Goal: Task Accomplishment & Management: Manage account settings

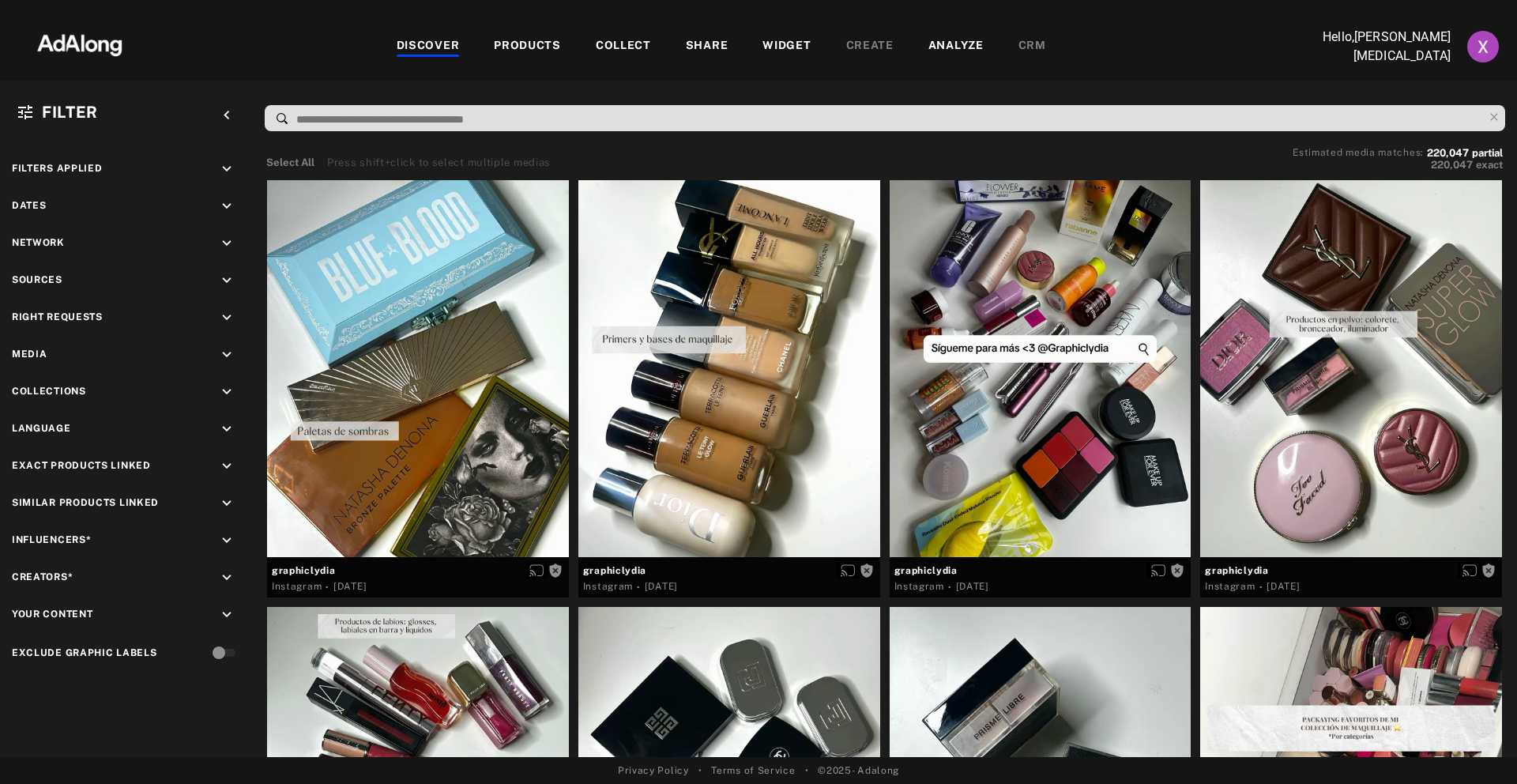
click at [1408, 43] on p "Hello, [PERSON_NAME][MEDICAL_DATA]" at bounding box center [1371, 46] width 158 height 38
click at [1490, 49] on img "Account settings" at bounding box center [1482, 46] width 31 height 31
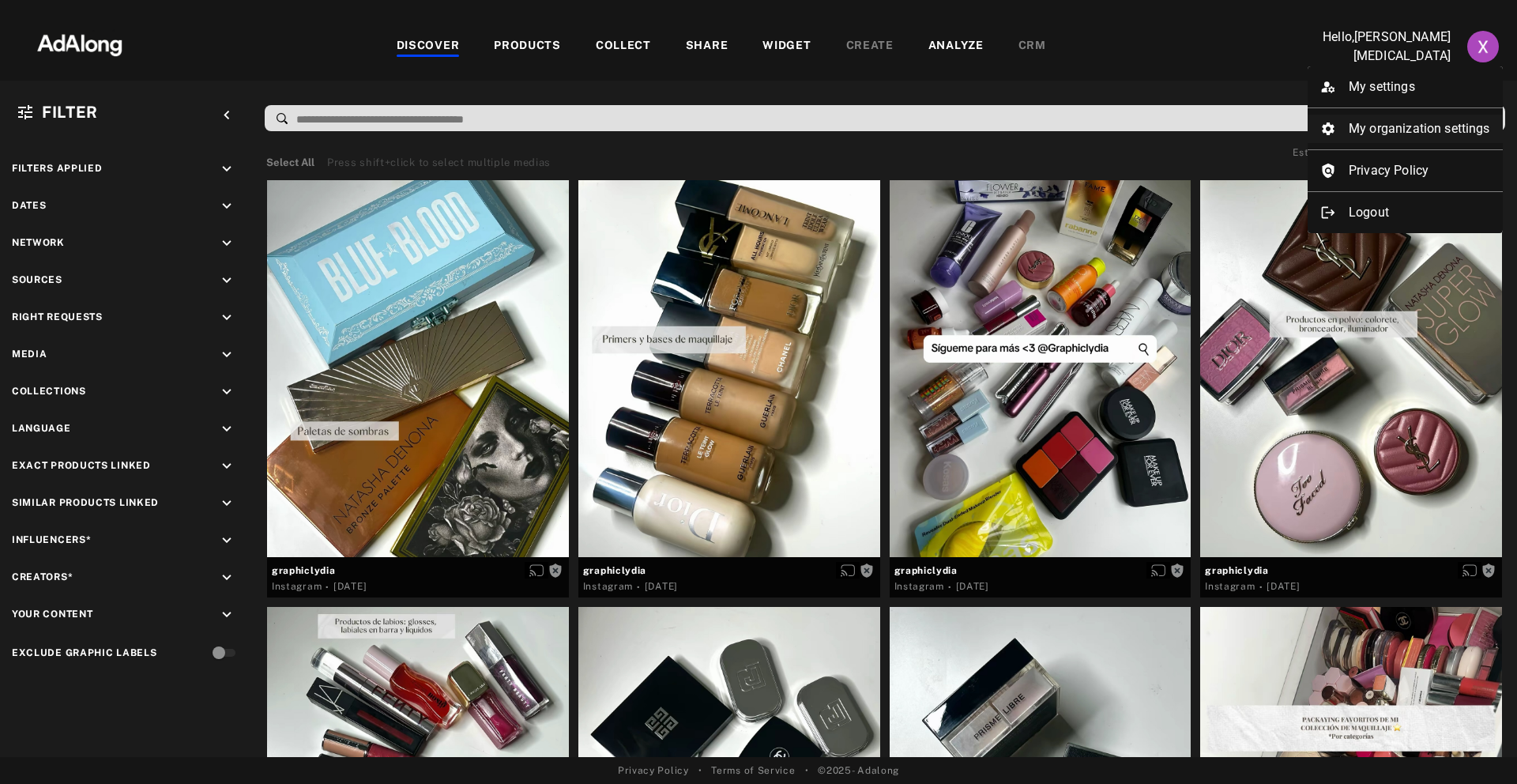
click at [1377, 128] on li "My organization settings" at bounding box center [1405, 128] width 196 height 28
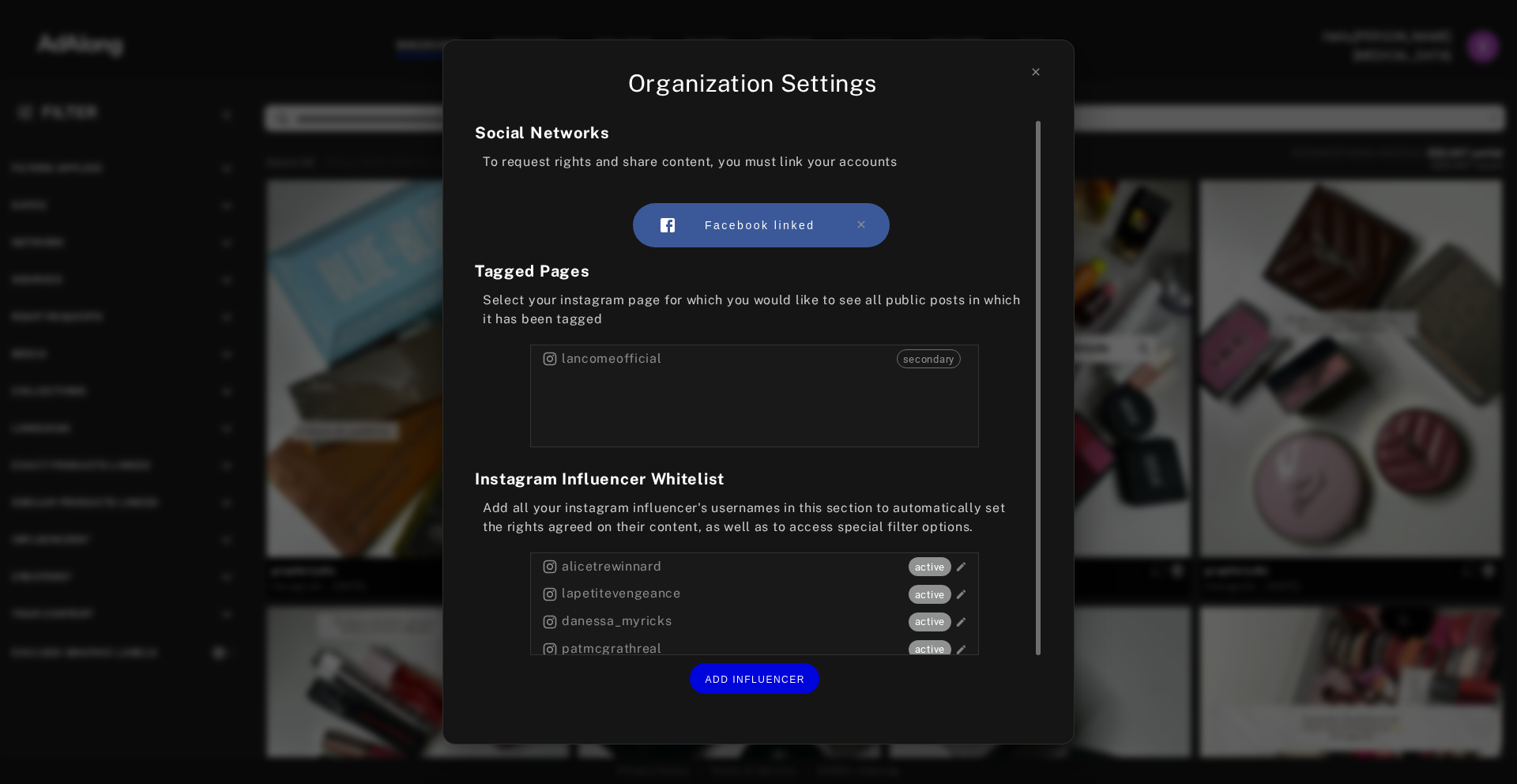
click at [699, 380] on div "lancomeofficial secondary" at bounding box center [754, 396] width 449 height 103
click at [939, 356] on span "secondary" at bounding box center [929, 359] width 62 height 16
click at [729, 458] on div "Social Networks To request rights and share content, you must link your account…" at bounding box center [758, 419] width 567 height 598
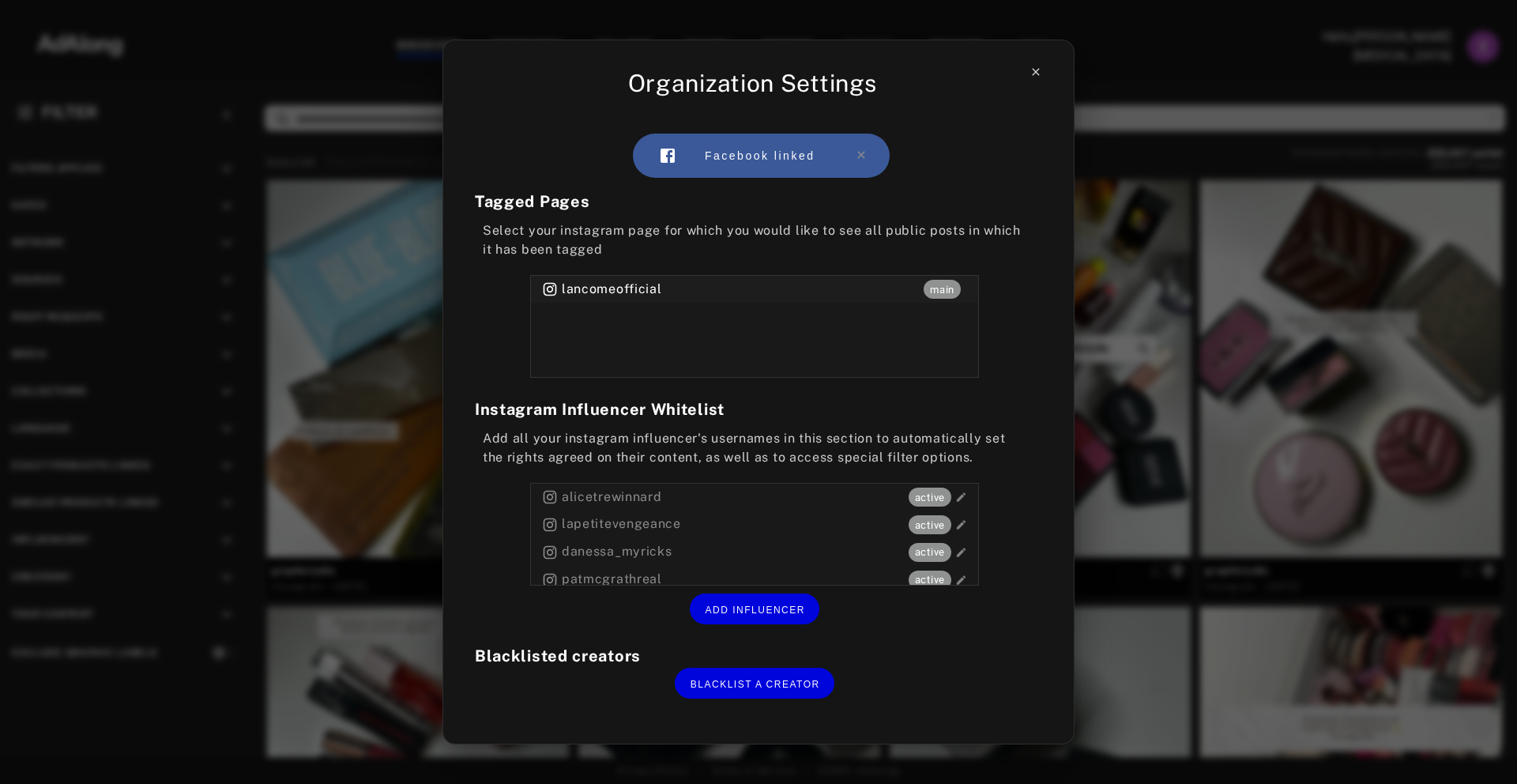
click at [1034, 71] on icon at bounding box center [1035, 71] width 12 height 12
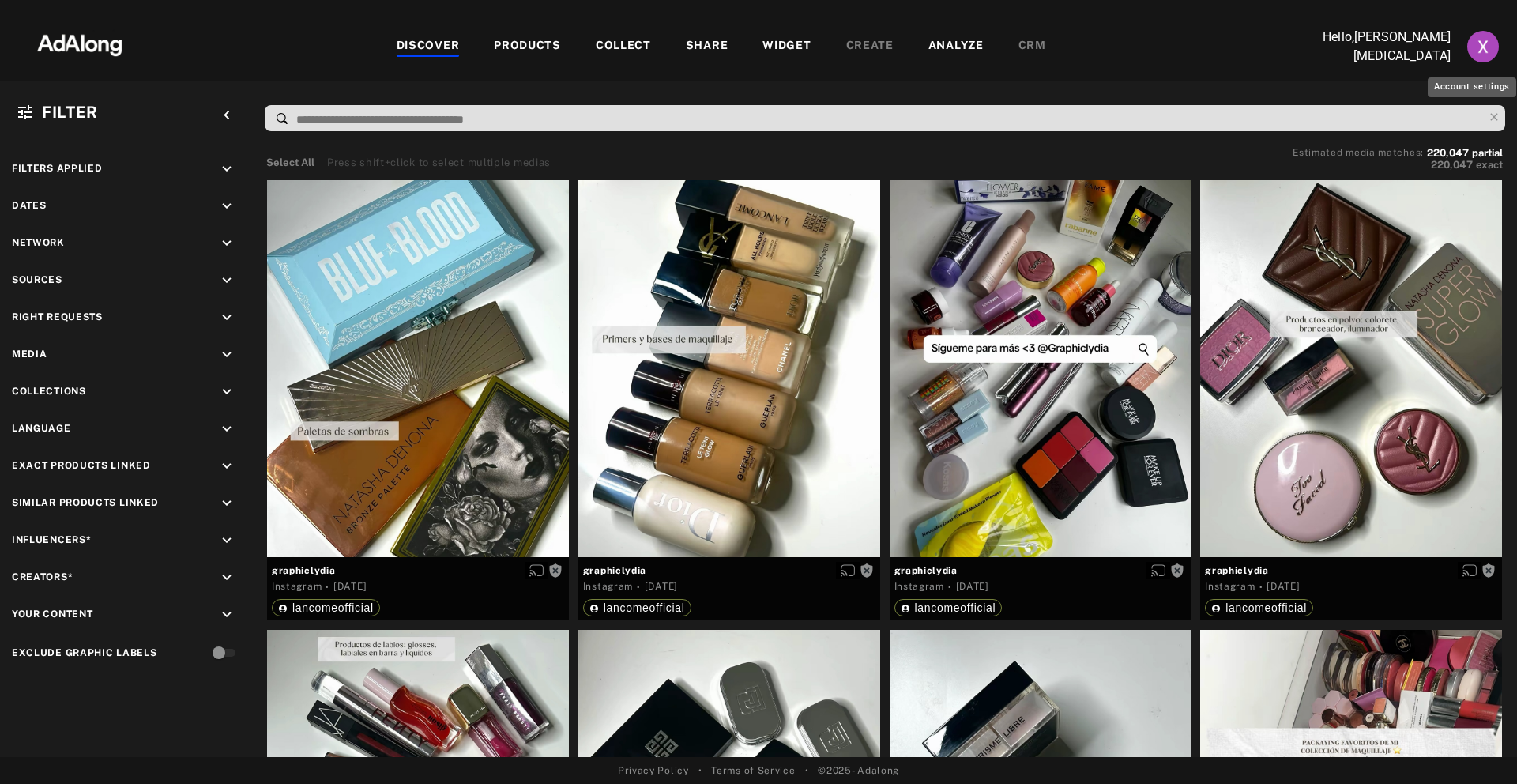
click at [1470, 44] on img "Account settings" at bounding box center [1482, 46] width 31 height 31
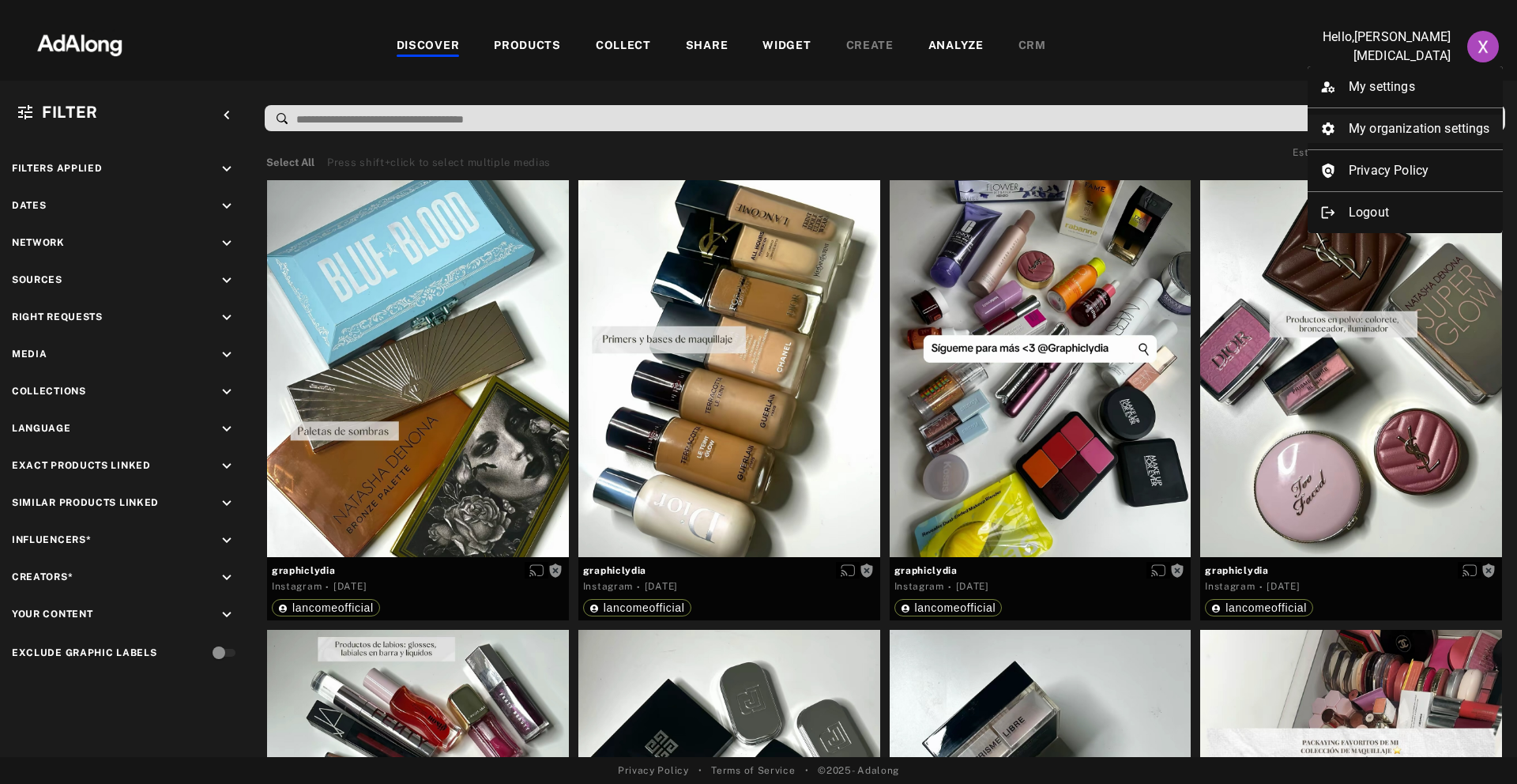
click at [1377, 132] on li "My organization settings" at bounding box center [1405, 128] width 196 height 28
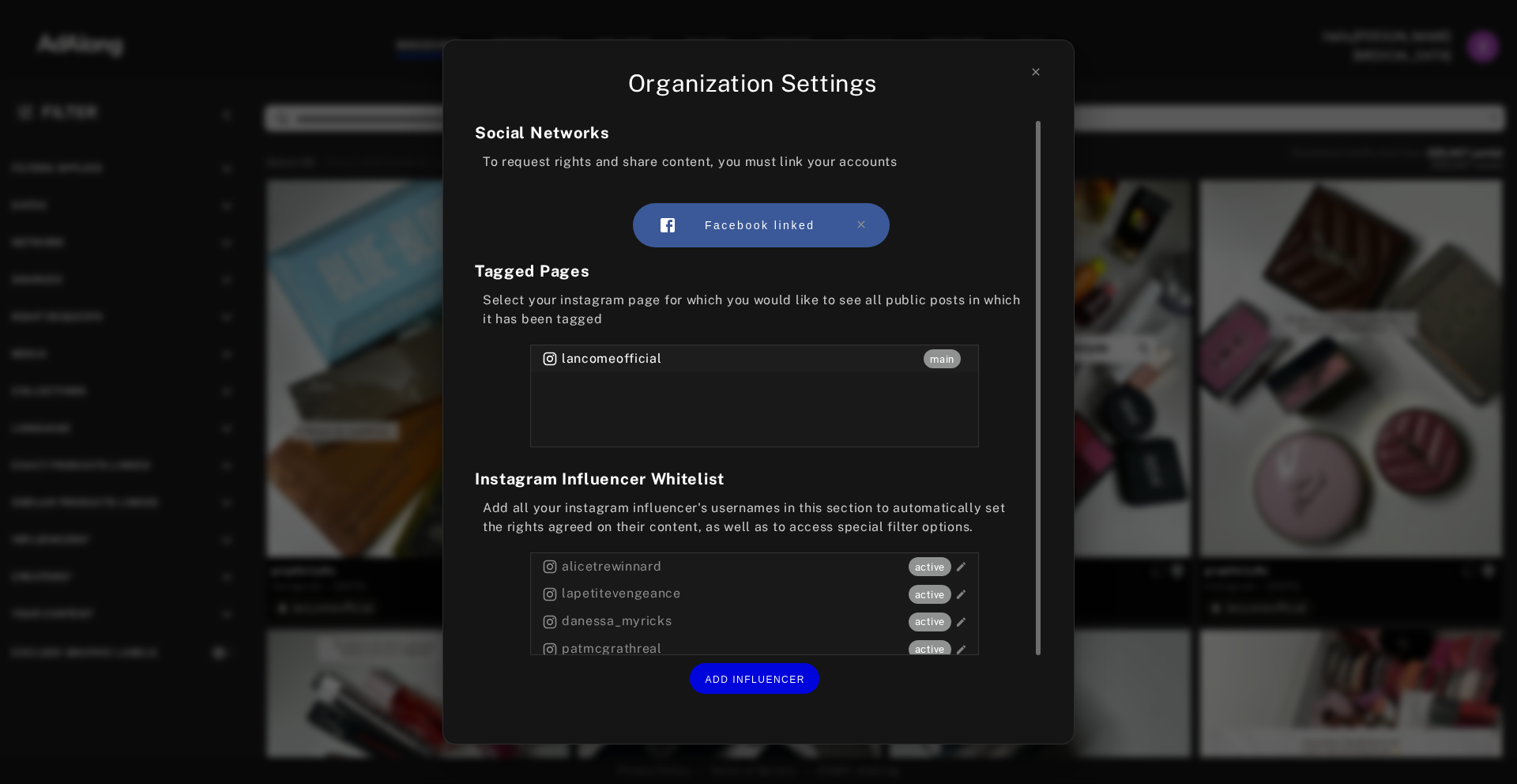
click at [496, 441] on section "Tagged Pages Select your instagram page for which you would like to see all pub…" at bounding box center [755, 352] width 559 height 188
